Goal: Information Seeking & Learning: Learn about a topic

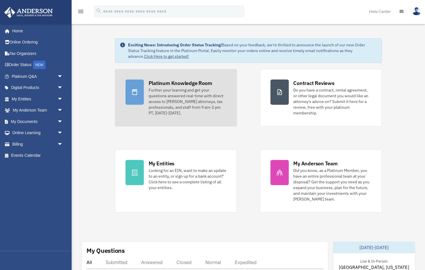
click at [164, 82] on div "Platinum Knowledge Room" at bounding box center [180, 83] width 64 height 7
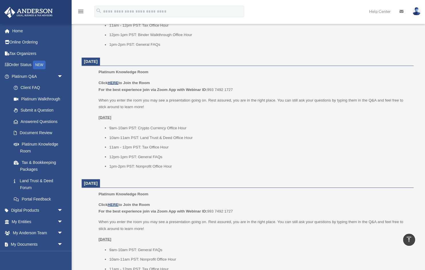
scroll to position [325, 0]
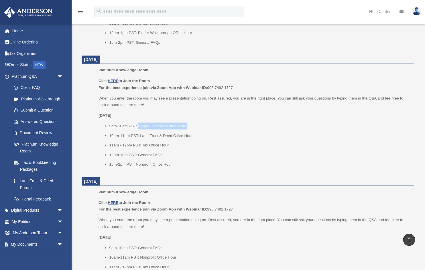
drag, startPoint x: 138, startPoint y: 126, endPoint x: 186, endPoint y: 129, distance: 47.6
click at [186, 129] on ul "9am-10am PST: Crypto Currency Office Hour 10am-11am PST: Land Trust & Deed Offi…" at bounding box center [253, 144] width 311 height 45
click at [186, 125] on li "9am-10am PST: Crypto Currency Office Hour" at bounding box center [259, 126] width 300 height 7
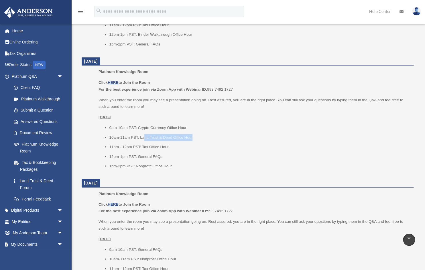
drag, startPoint x: 143, startPoint y: 135, endPoint x: 203, endPoint y: 137, distance: 59.8
click at [203, 137] on li "10am-11am PST: Land Trust & Deed Office Hour" at bounding box center [259, 137] width 300 height 7
drag, startPoint x: 140, startPoint y: 136, endPoint x: 203, endPoint y: 137, distance: 63.3
click at [203, 137] on li "10am-11am PST: Land Trust & Deed Office Hour" at bounding box center [259, 137] width 300 height 7
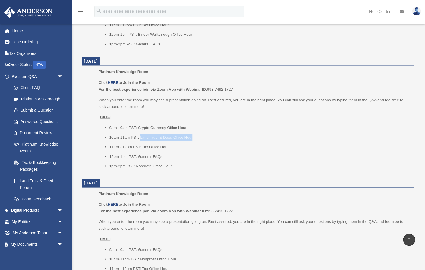
drag, startPoint x: 203, startPoint y: 137, endPoint x: 161, endPoint y: 143, distance: 42.3
click at [202, 137] on li "10am-11am PST: Land Trust & Deed Office Hour" at bounding box center [259, 137] width 300 height 7
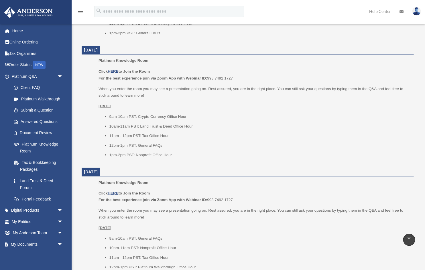
scroll to position [337, 0]
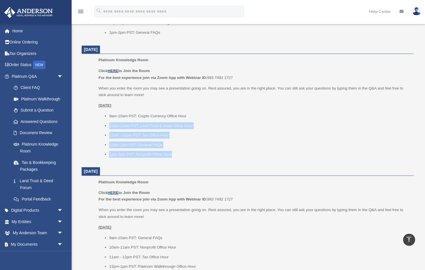
drag, startPoint x: 111, startPoint y: 125, endPoint x: 137, endPoint y: 129, distance: 26.3
click at [96, 117] on ul "Platinum Knowledge Room Click HERE to Join the Room For the best experience joi…" at bounding box center [248, 109] width 324 height 105
click at [139, 129] on ul "9am-10am PST: Crypto Currency Office Hour 10am-11am PST: Land Trust & Deed Offi…" at bounding box center [253, 134] width 311 height 45
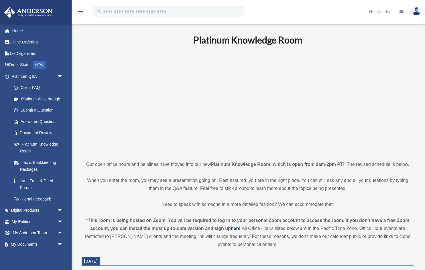
scroll to position [0, 0]
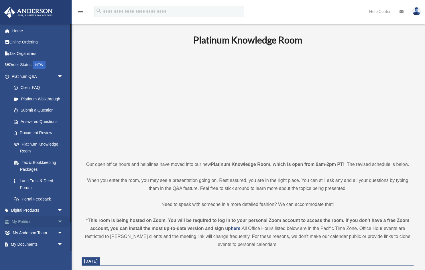
click at [28, 219] on link "My Entities arrow_drop_down" at bounding box center [38, 221] width 68 height 11
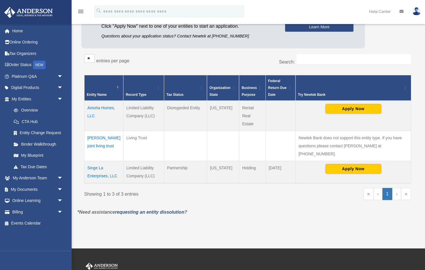
scroll to position [69, 0]
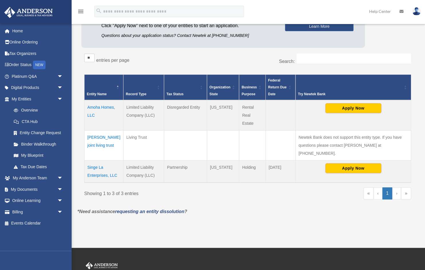
click at [99, 136] on td "Kamkolkar joint living trust" at bounding box center [103, 146] width 39 height 30
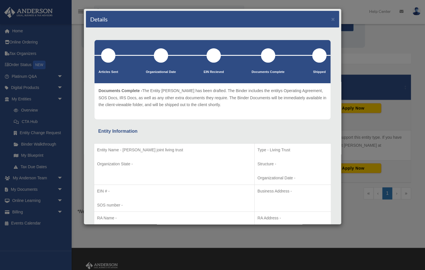
scroll to position [0, 0]
click at [333, 19] on button "×" at bounding box center [333, 19] width 4 height 6
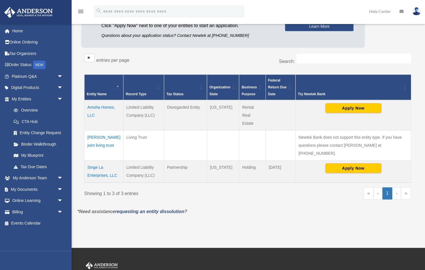
click at [418, 91] on div "Entities, Trusts, and Deeds Active Entities Inactive Entities Active Trusts Ina…" at bounding box center [247, 86] width 349 height 243
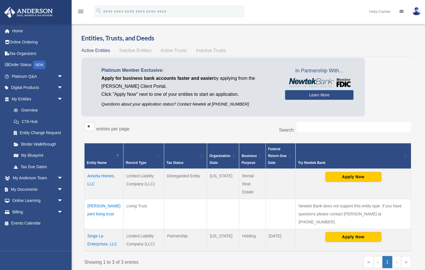
click at [395, 70] on div "Platinum Member Exclusive: Apply for business bank accounts faster and easier b…" at bounding box center [247, 89] width 332 height 62
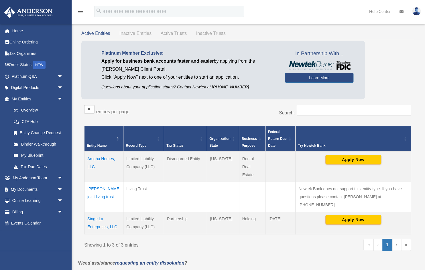
scroll to position [16, 0]
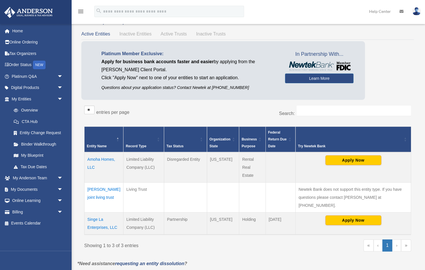
click at [95, 158] on td "Amoha Homes, LLC" at bounding box center [103, 167] width 39 height 30
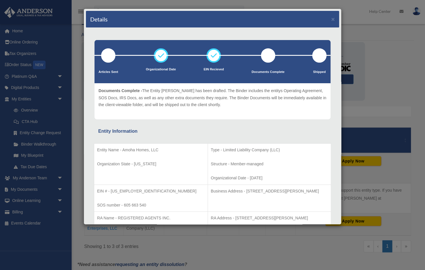
scroll to position [0, 0]
click at [333, 19] on button "×" at bounding box center [333, 19] width 4 height 6
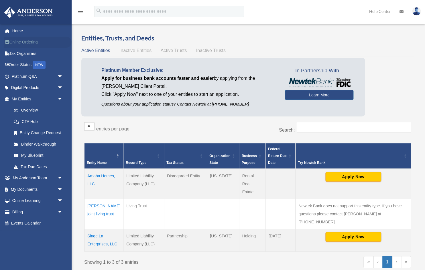
click at [22, 42] on link "Online Ordering" at bounding box center [38, 42] width 68 height 11
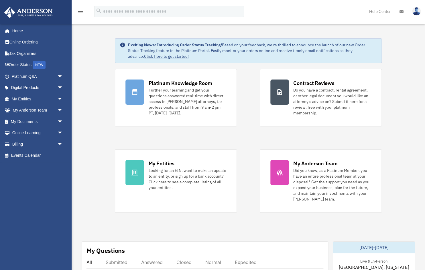
click at [82, 11] on icon "menu" at bounding box center [80, 11] width 7 height 7
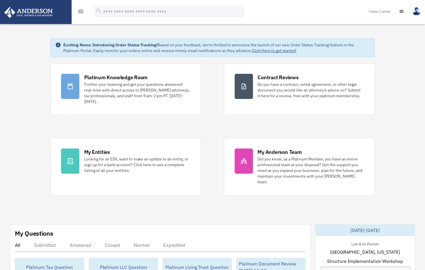
click at [82, 11] on icon "menu" at bounding box center [80, 11] width 7 height 7
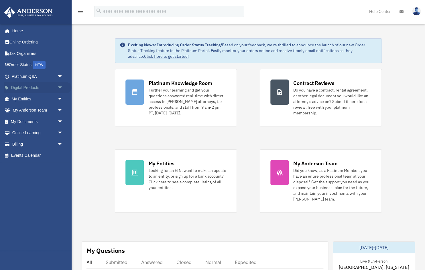
click at [60, 87] on span "arrow_drop_down" at bounding box center [62, 88] width 11 height 12
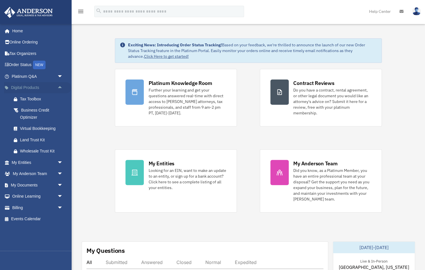
click at [60, 87] on span "arrow_drop_up" at bounding box center [62, 88] width 11 height 12
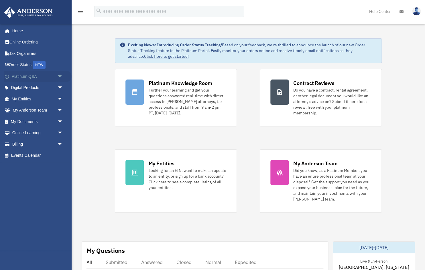
click at [60, 76] on span "arrow_drop_down" at bounding box center [62, 77] width 11 height 12
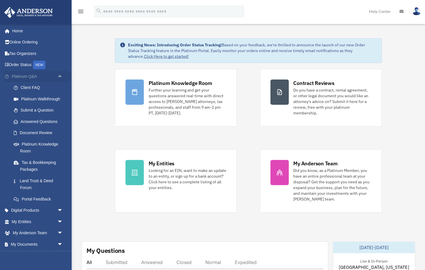
click at [60, 76] on span "arrow_drop_up" at bounding box center [62, 77] width 11 height 12
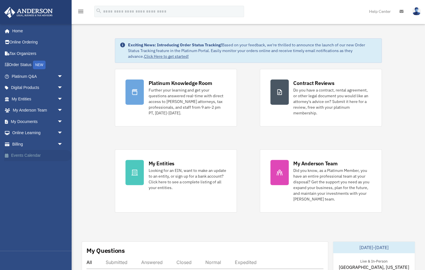
click at [37, 156] on link "Events Calendar" at bounding box center [38, 155] width 68 height 11
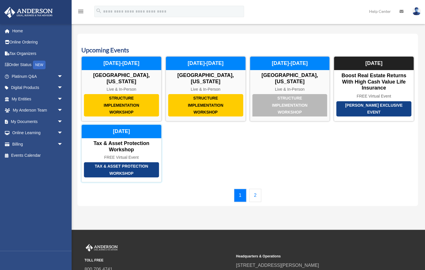
click at [117, 166] on div "Tax & Asset Protection Workshop" at bounding box center [121, 169] width 75 height 15
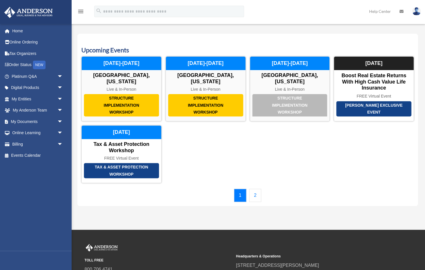
click at [133, 39] on div "Upcoming Events Structure Implementation Workshop [GEOGRAPHIC_DATA], [US_STATE]…" at bounding box center [247, 120] width 340 height 172
click at [264, 131] on div "Structure Implementation Workshop [GEOGRAPHIC_DATA], [US_STATE] Live & In-Perso…" at bounding box center [247, 119] width 332 height 127
click at [416, 11] on img at bounding box center [416, 11] width 9 height 8
click at [417, 48] on div "Upcoming Events Structure Implementation Workshop [GEOGRAPHIC_DATA], [US_STATE]…" at bounding box center [247, 120] width 340 height 172
